Goal: Check status: Check status

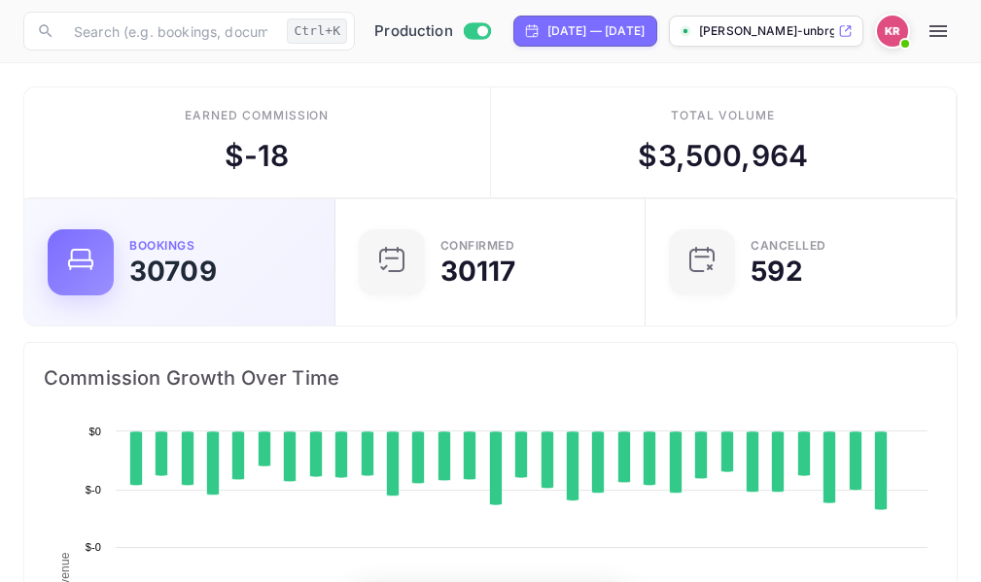
scroll to position [301, 442]
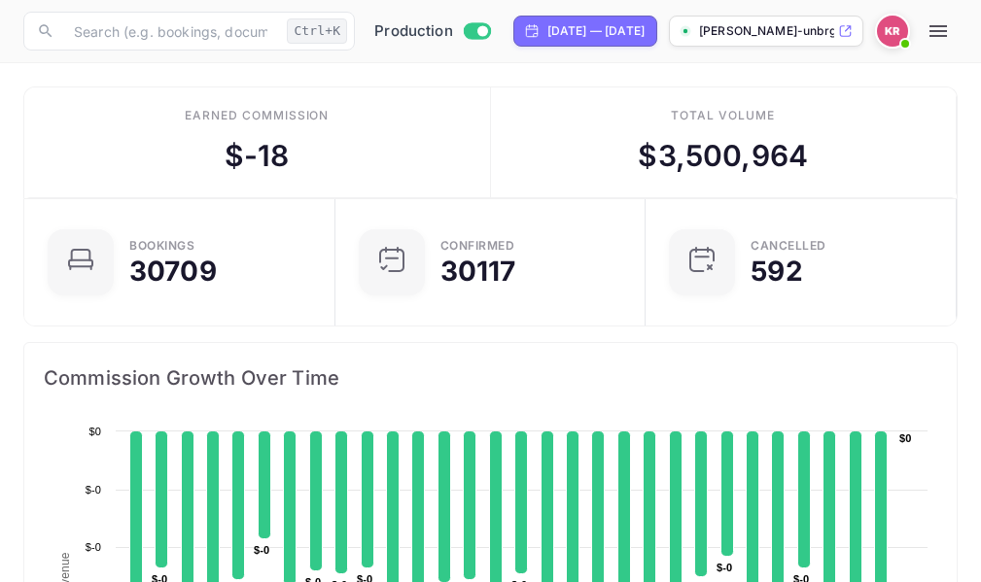
click at [945, 34] on icon "button" at bounding box center [937, 30] width 23 height 23
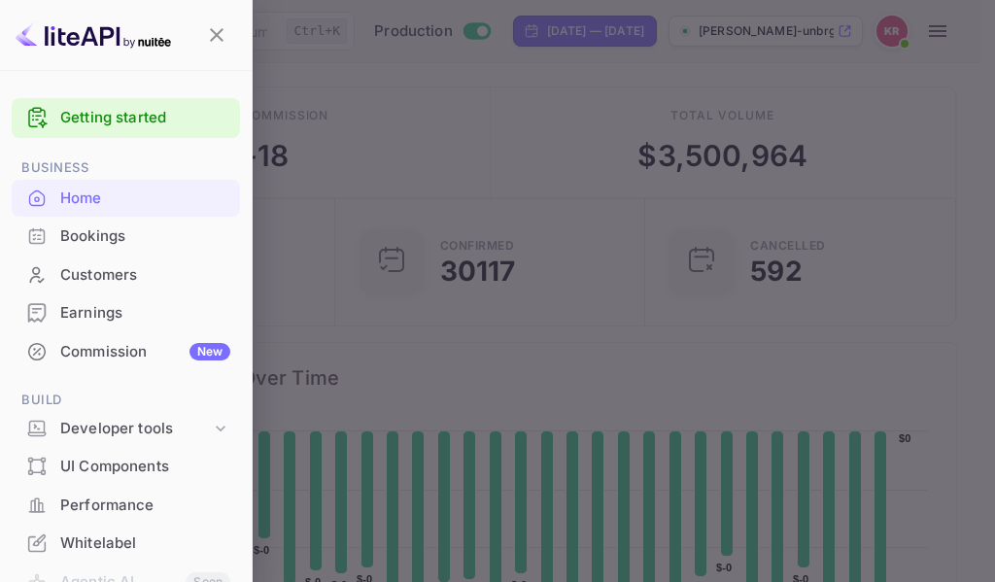
click at [85, 230] on div "Bookings" at bounding box center [145, 237] width 170 height 22
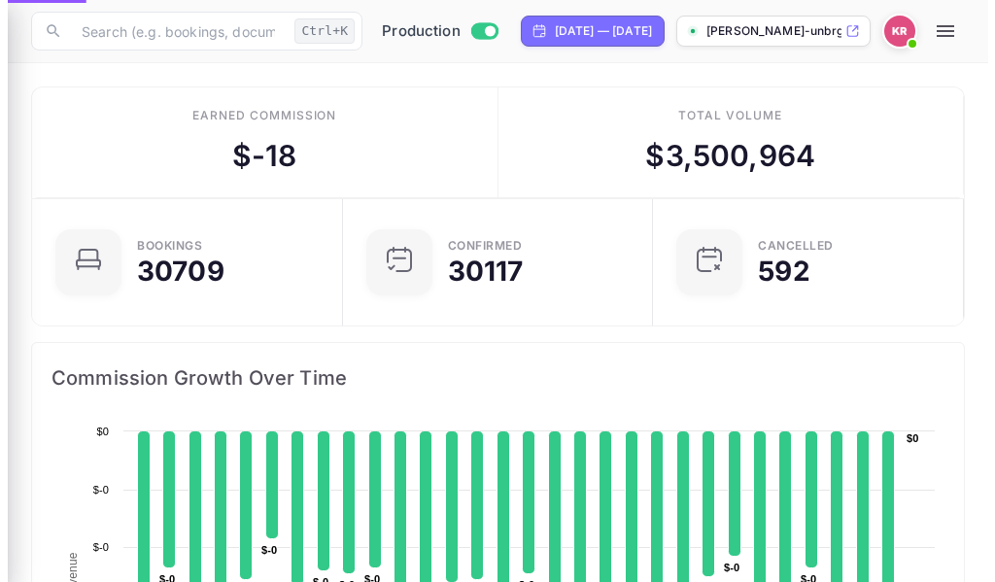
scroll to position [16, 16]
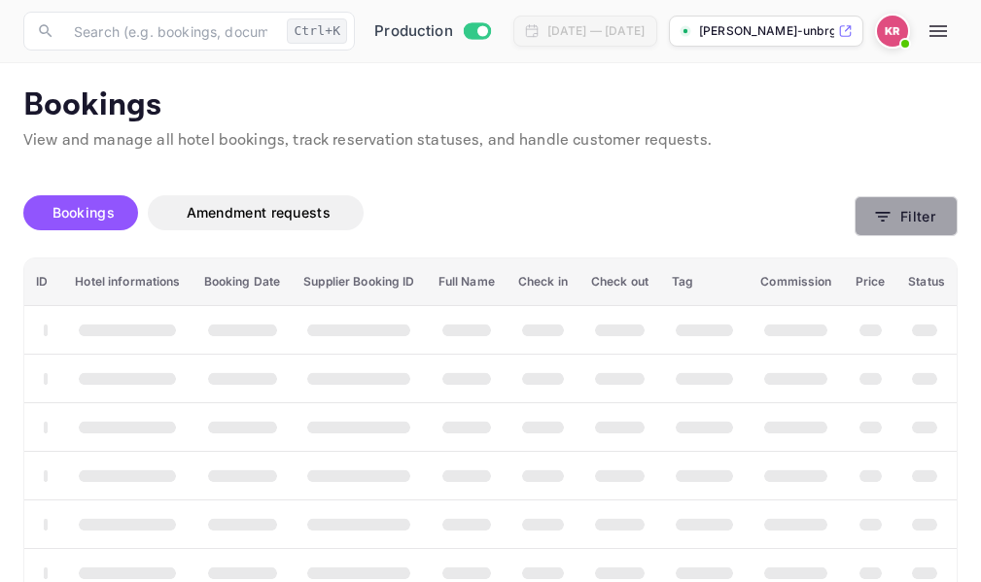
click at [887, 219] on icon "button" at bounding box center [882, 216] width 19 height 19
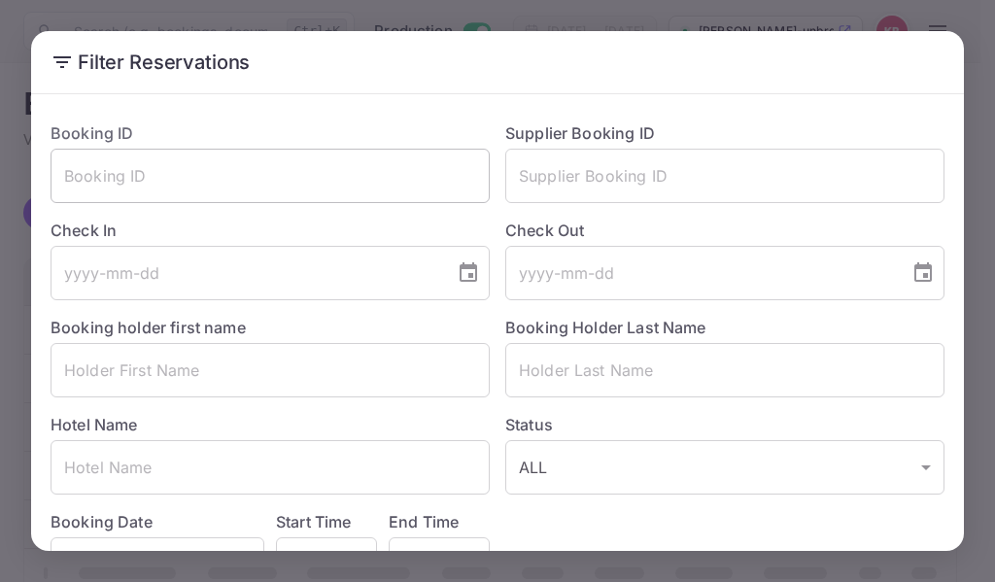
click at [85, 178] on input "text" at bounding box center [270, 176] width 439 height 54
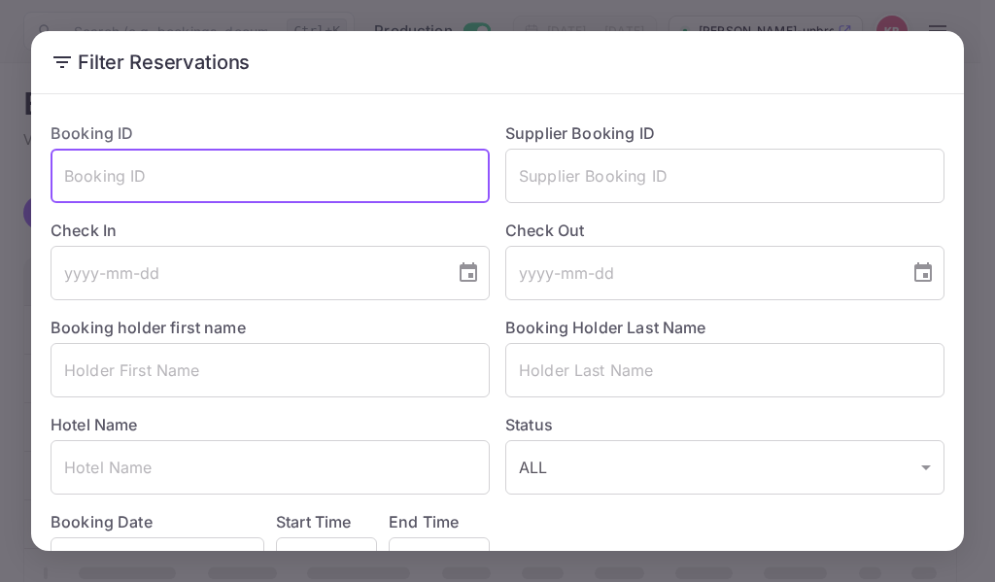
paste input "IYkMR1SZ5"
click at [62, 174] on input "IYkMR1SZ5" at bounding box center [270, 176] width 439 height 54
click at [174, 180] on input "IYkMR1SZ5" at bounding box center [270, 176] width 439 height 54
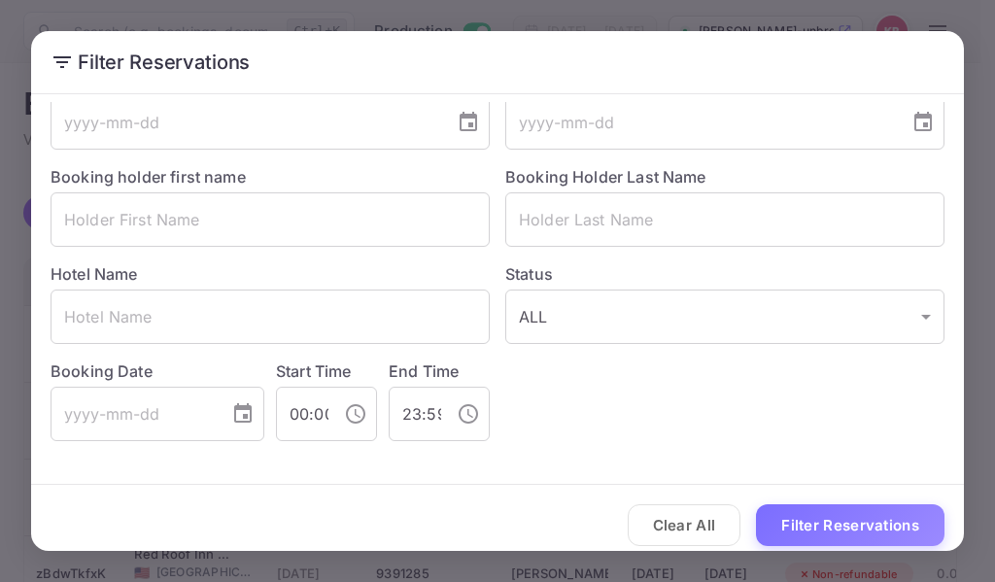
scroll to position [165, 0]
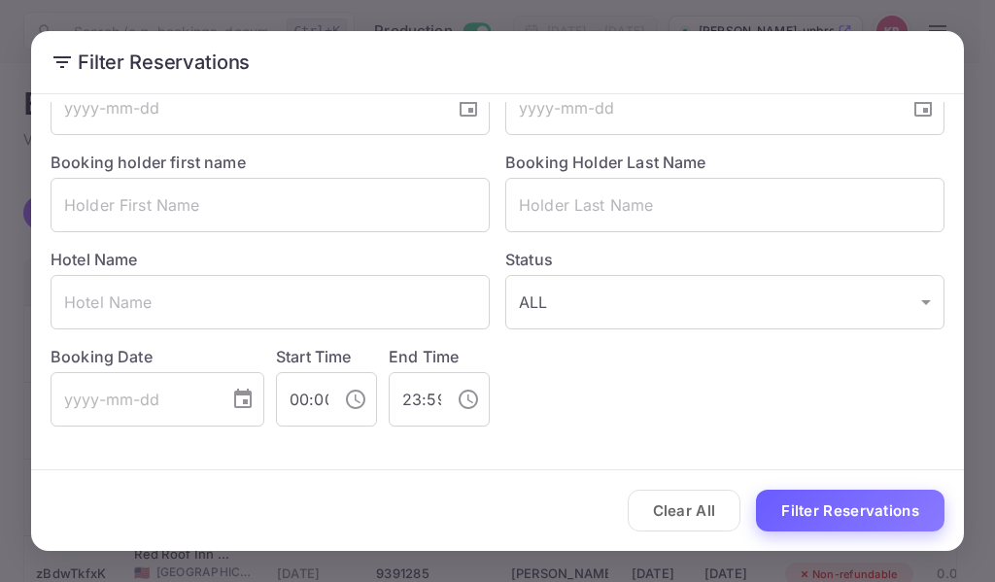
type input "IYkMR1SZ5"
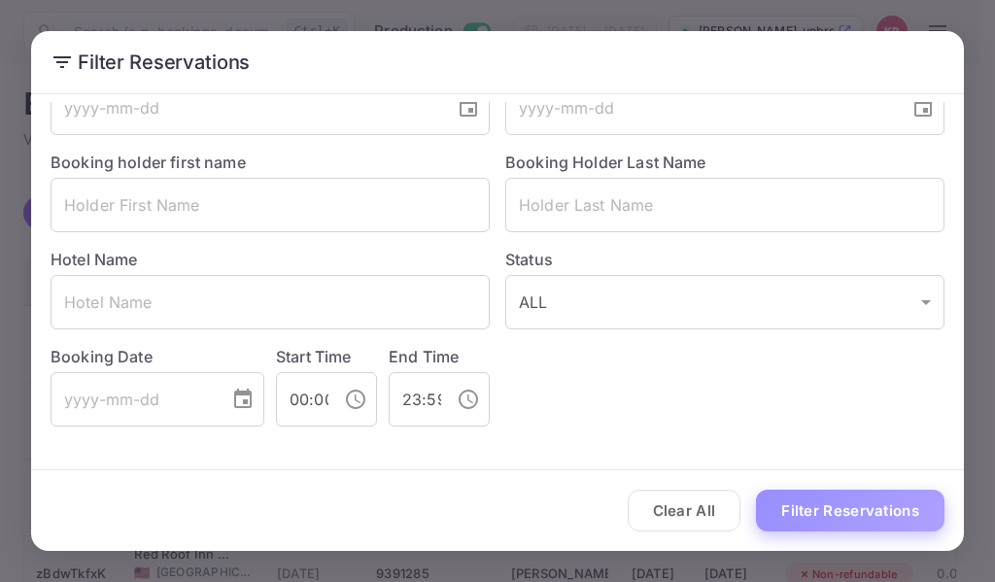
click at [848, 509] on button "Filter Reservations" at bounding box center [850, 511] width 189 height 42
